Goal: Communication & Community: Answer question/provide support

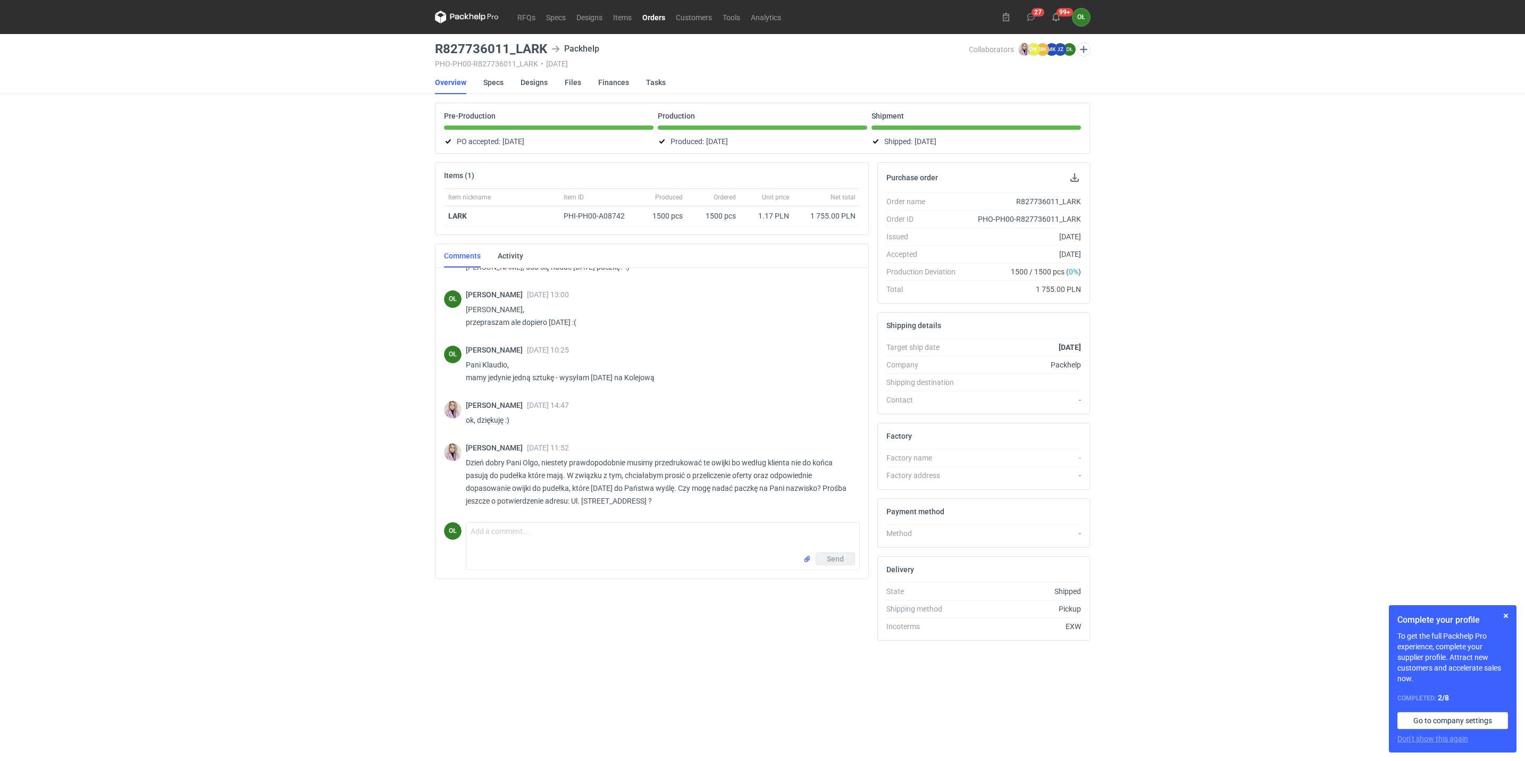
scroll to position [321, 0]
click at [1507, 613] on button "button" at bounding box center [1506, 615] width 13 height 13
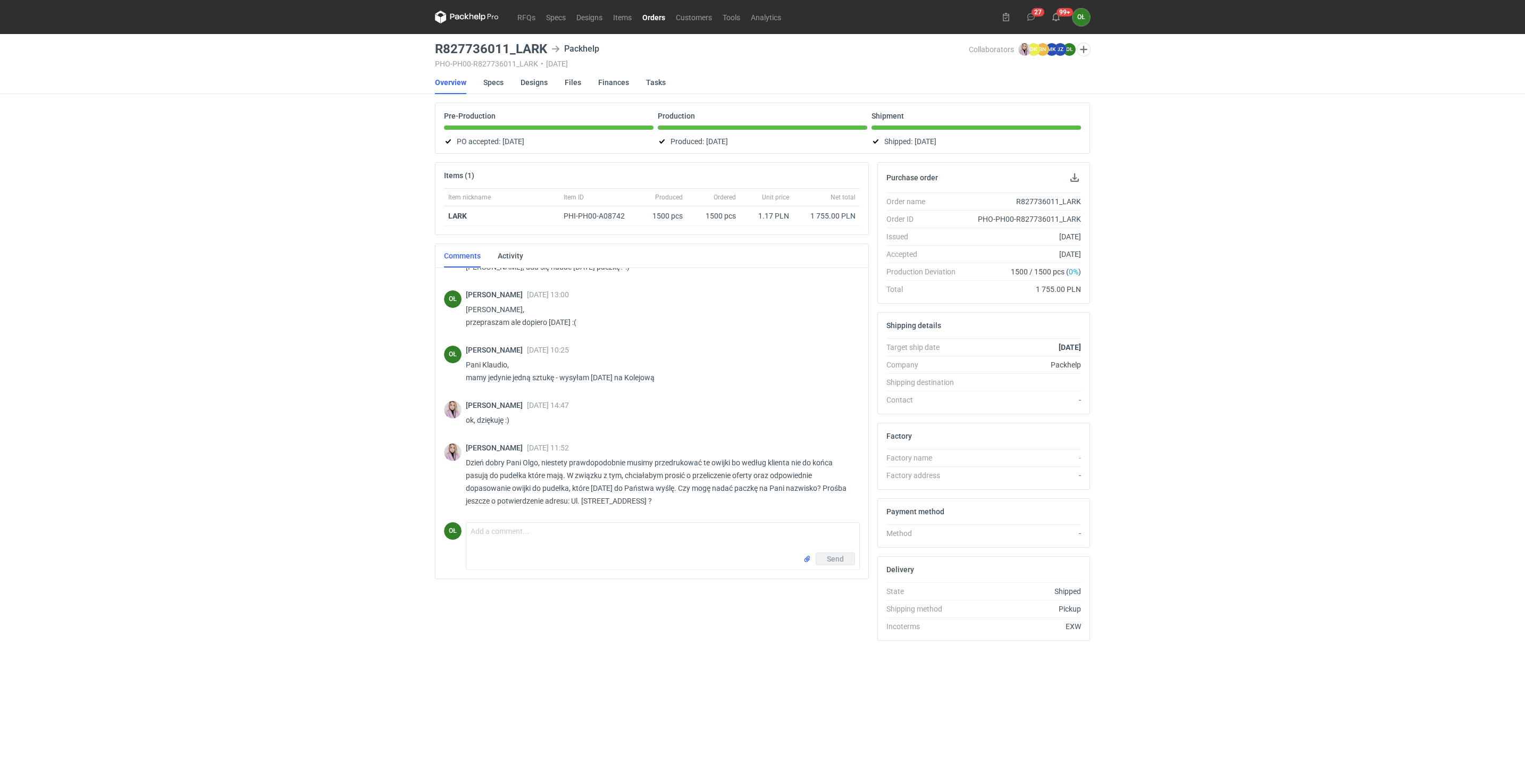
click at [171, 470] on div "RFQs Specs Designs Items Orders Customers Tools Analytics 27 99+ OŁ [PERSON_NAM…" at bounding box center [762, 380] width 1525 height 761
click at [524, 532] on textarea "Comment message" at bounding box center [662, 538] width 393 height 30
click at [629, 539] on textarea "[PERSON_NAME], jasne nie ma problemu, proszę przesłać" at bounding box center [662, 538] width 393 height 30
click at [619, 557] on div "Send" at bounding box center [662, 561] width 393 height 17
click at [621, 541] on textarea "[PERSON_NAME], jasne nie ma problemu, proszę przesłać" at bounding box center [662, 538] width 393 height 30
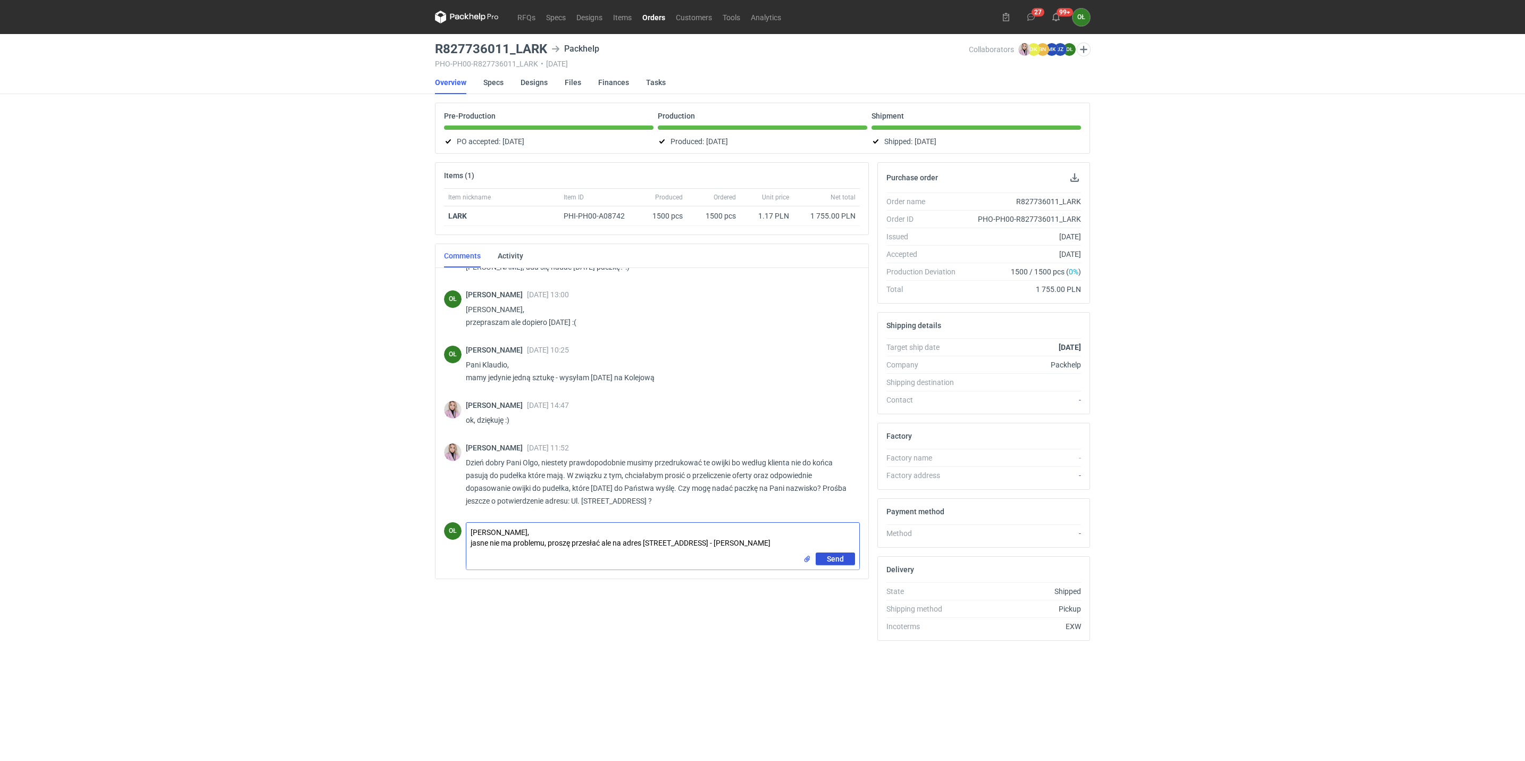
type textarea "[PERSON_NAME], jasne nie ma problemu, proszę przesłać ale na adres [STREET_ADDR…"
click at [838, 559] on span "Send" at bounding box center [835, 558] width 17 height 7
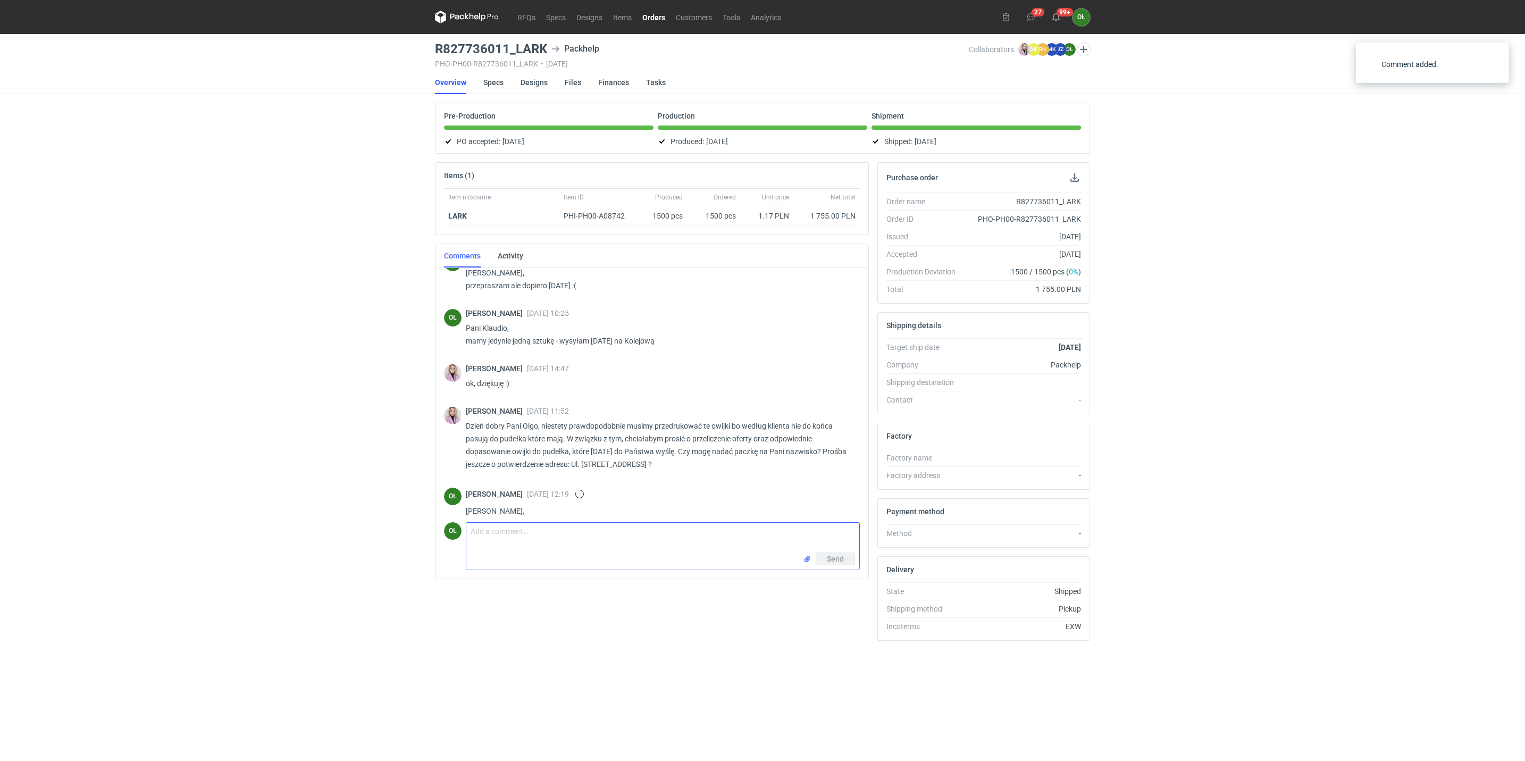
scroll to position [380, 0]
